Goal: Transaction & Acquisition: Obtain resource

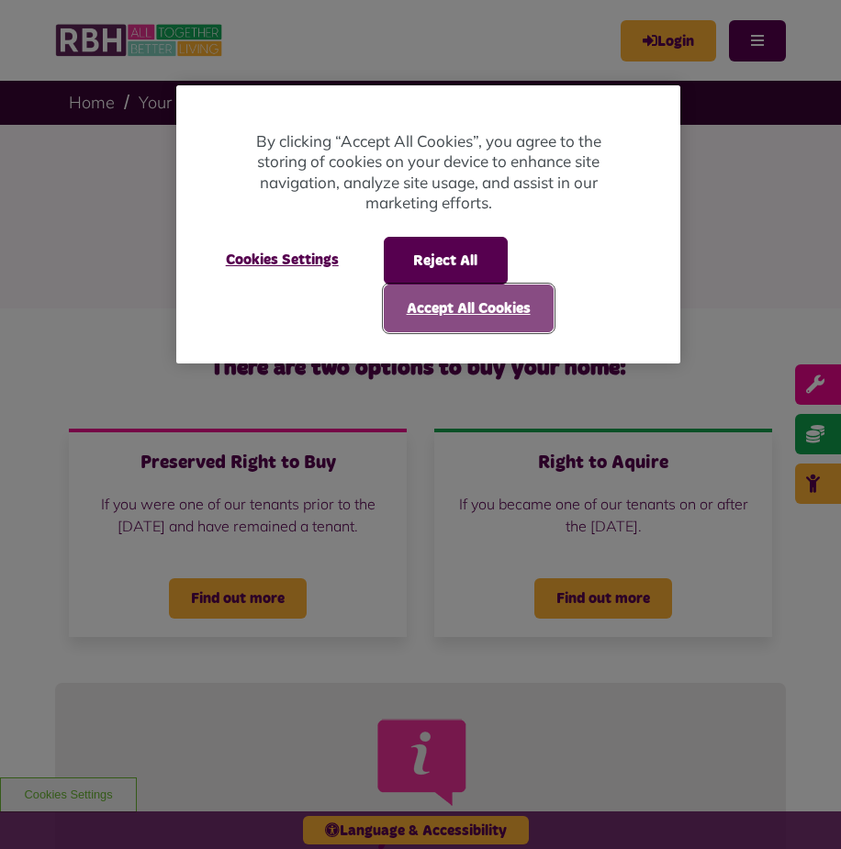
click at [450, 315] on button "Accept All Cookies" at bounding box center [469, 309] width 170 height 48
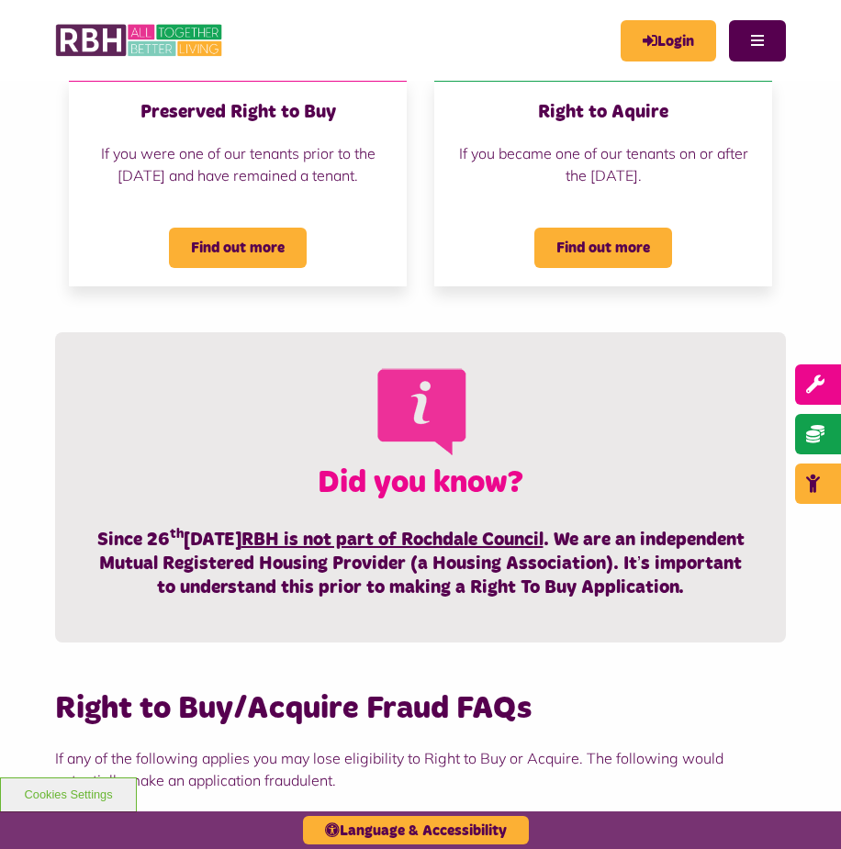
scroll to position [367, 0]
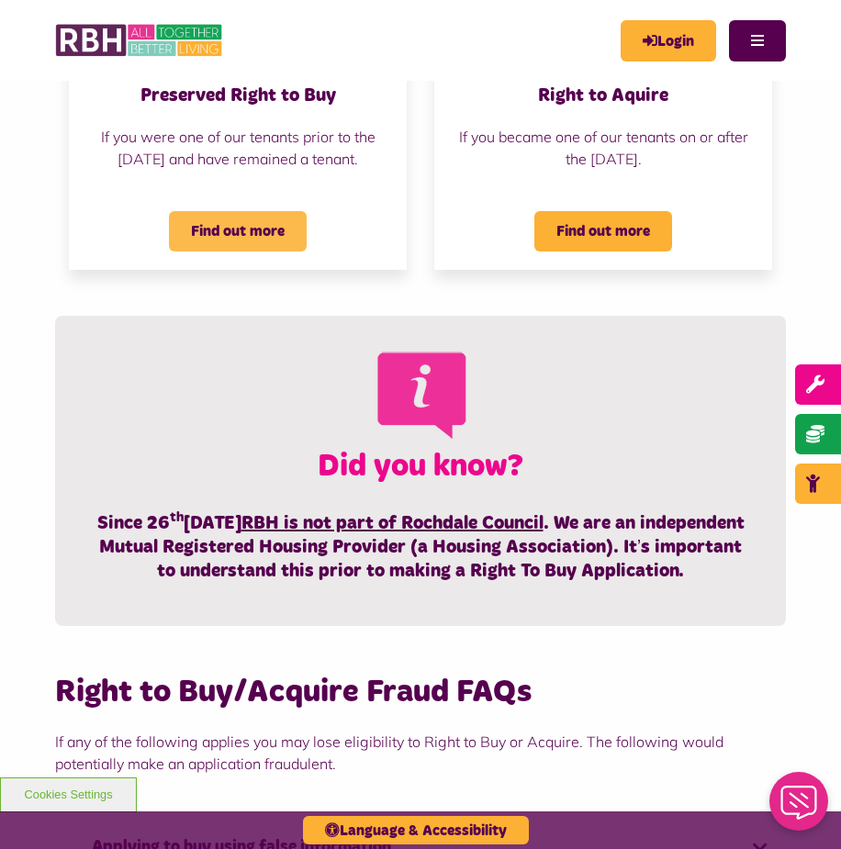
click at [269, 252] on span "Find out more" at bounding box center [238, 231] width 138 height 40
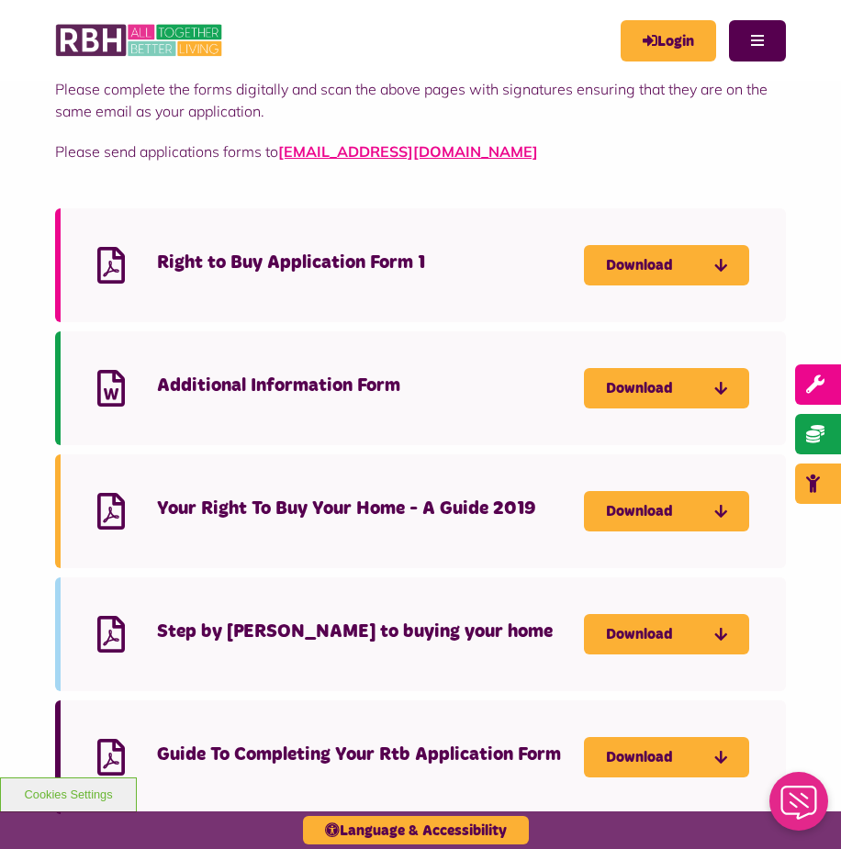
scroll to position [1469, 0]
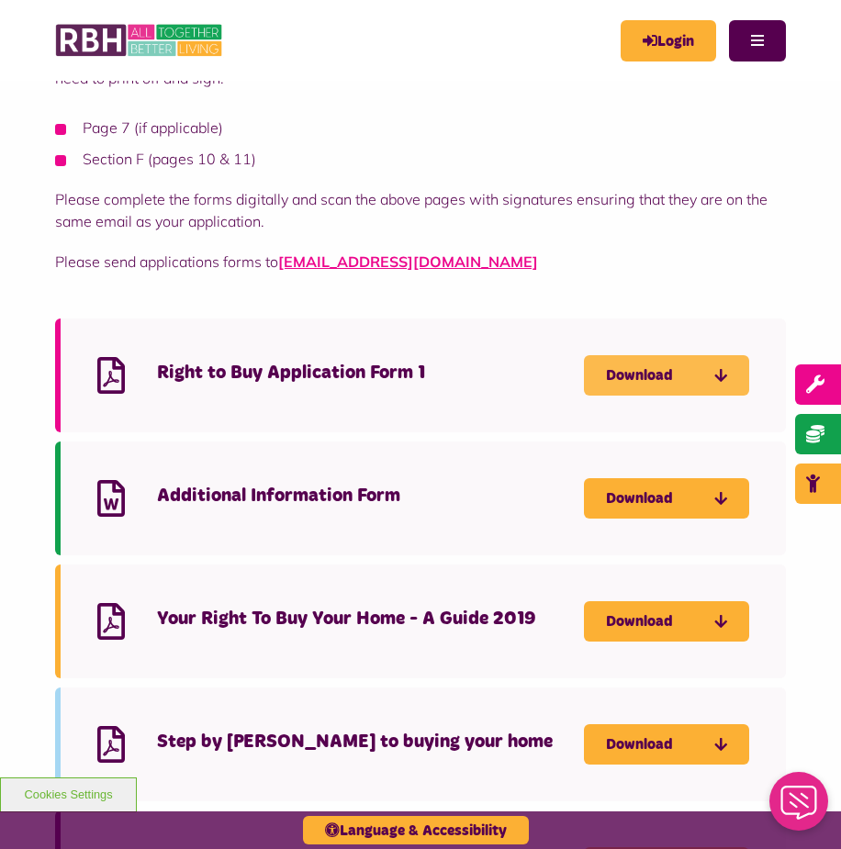
click at [654, 367] on link "Download" at bounding box center [666, 375] width 165 height 40
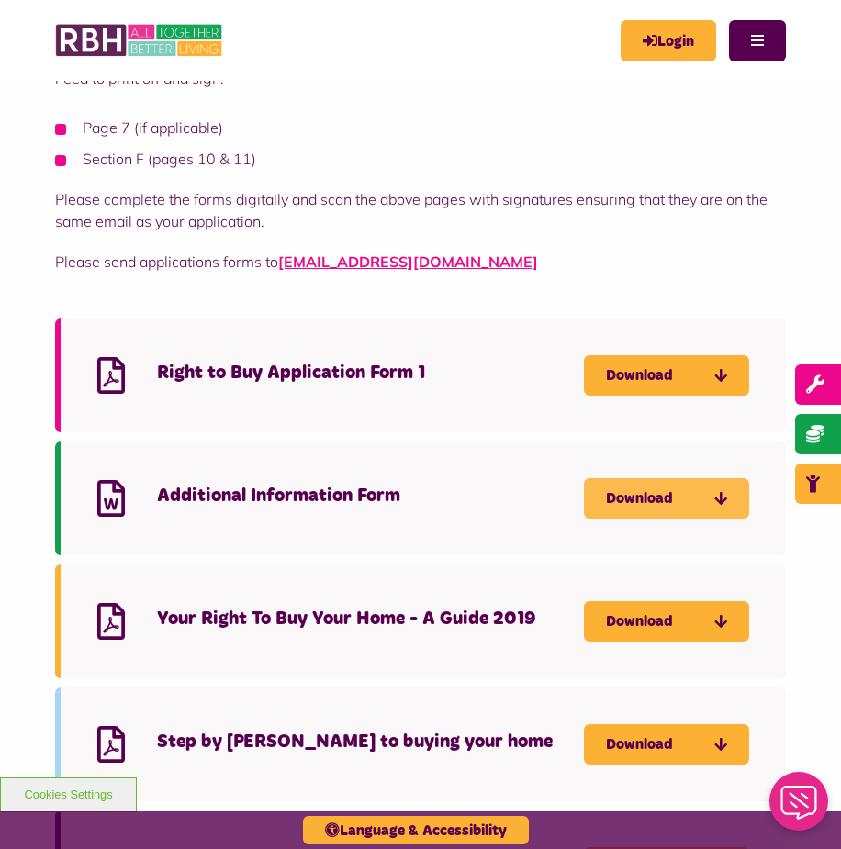
click at [657, 495] on link "Download" at bounding box center [666, 498] width 165 height 40
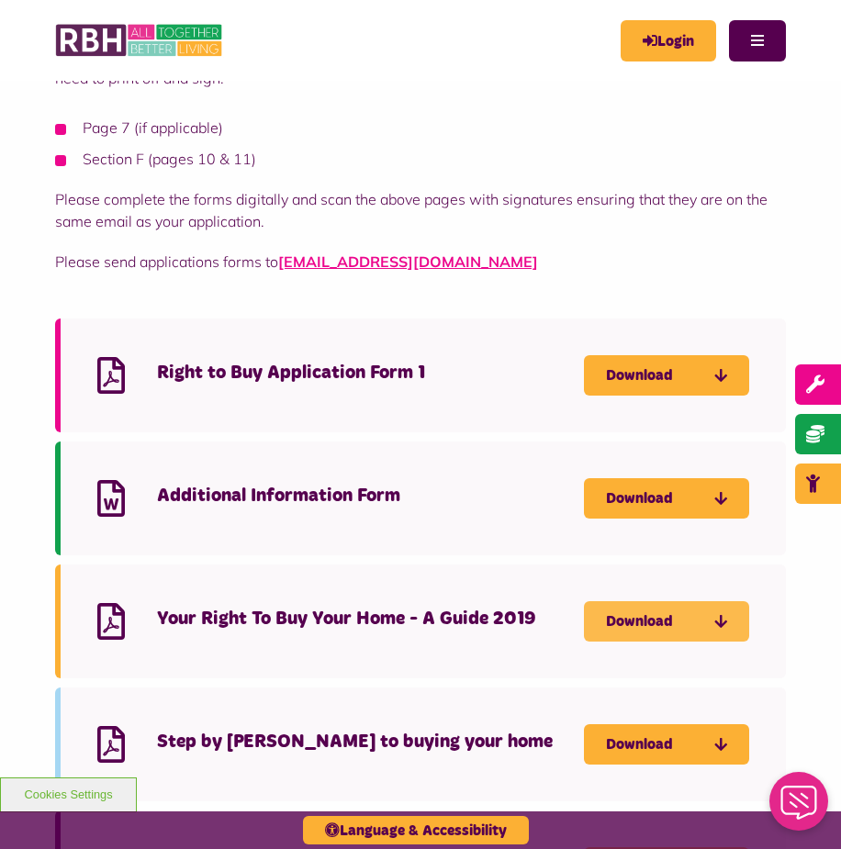
click at [668, 628] on link "Download" at bounding box center [666, 621] width 165 height 40
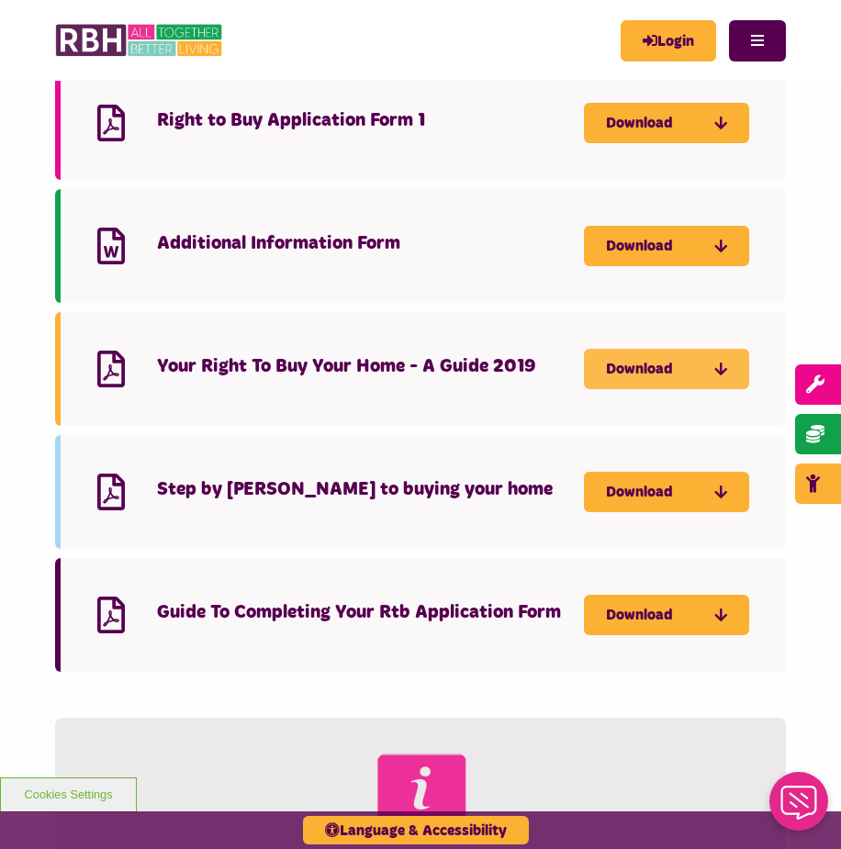
scroll to position [1744, 0]
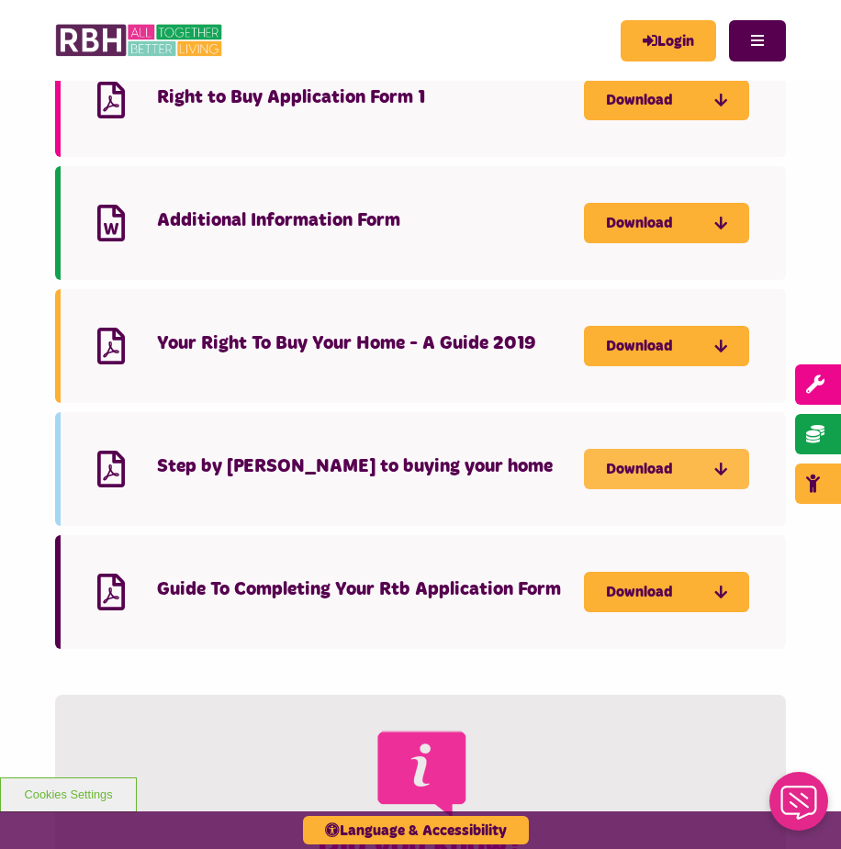
click at [667, 453] on link "Download" at bounding box center [666, 469] width 165 height 40
click at [638, 466] on link "Download" at bounding box center [666, 469] width 165 height 40
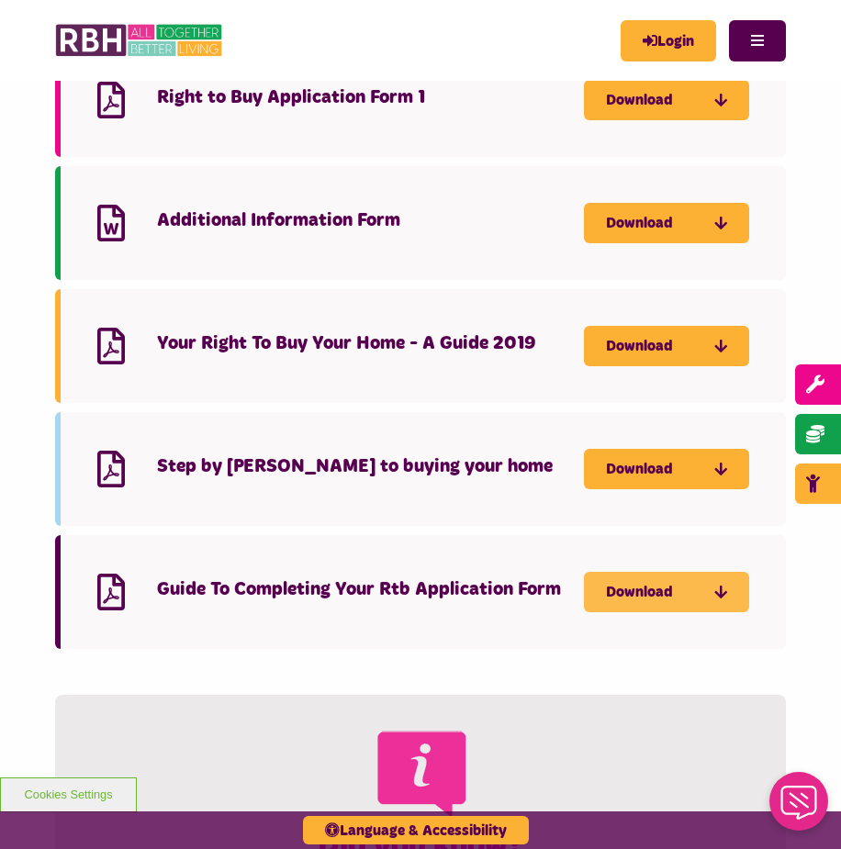
click at [645, 599] on link "Download" at bounding box center [666, 592] width 165 height 40
click at [660, 582] on link "Download" at bounding box center [666, 592] width 165 height 40
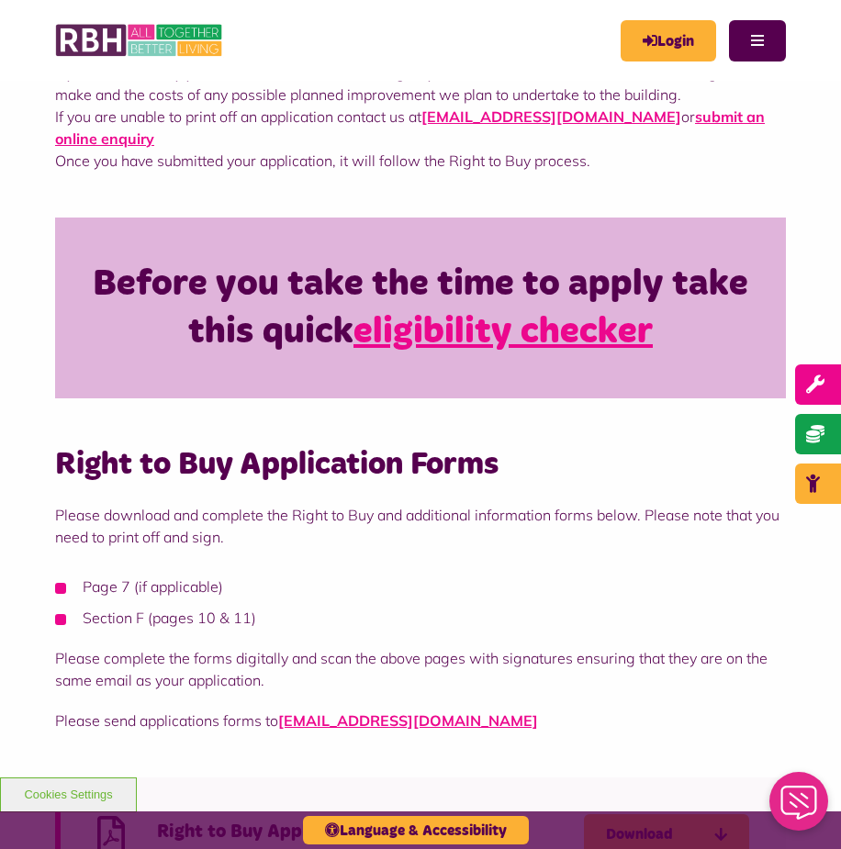
scroll to position [1102, 0]
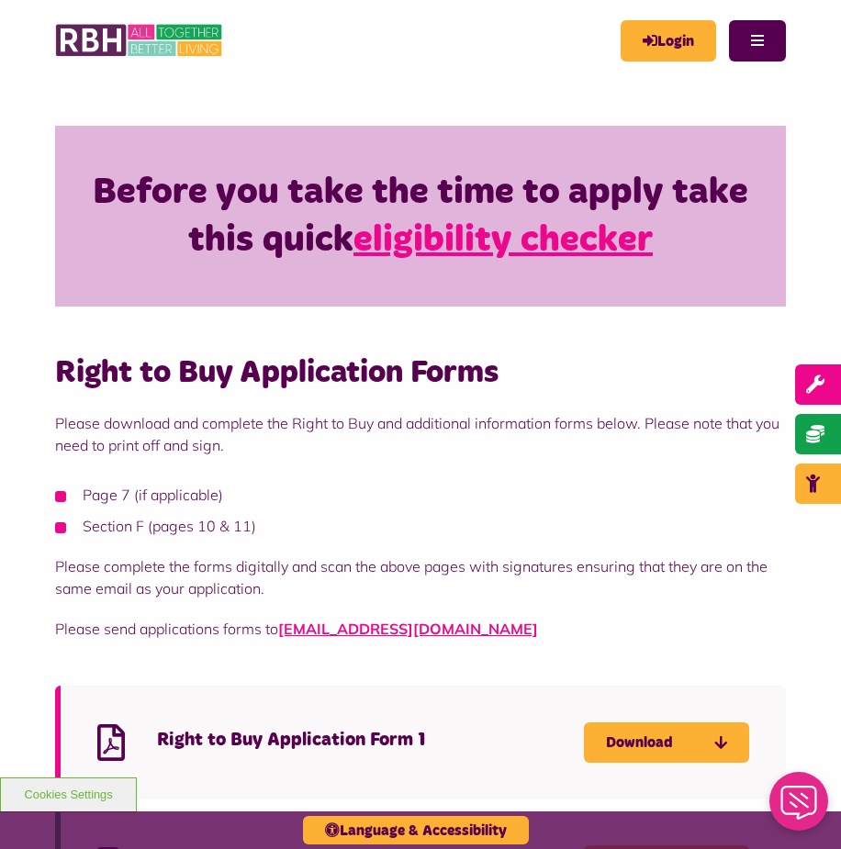
click at [515, 240] on link "eligibility checker" at bounding box center [502, 240] width 299 height 37
